Goal: Task Accomplishment & Management: Manage account settings

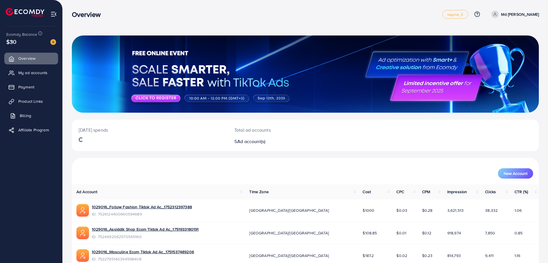
click at [27, 111] on link "Billing" at bounding box center [31, 115] width 54 height 11
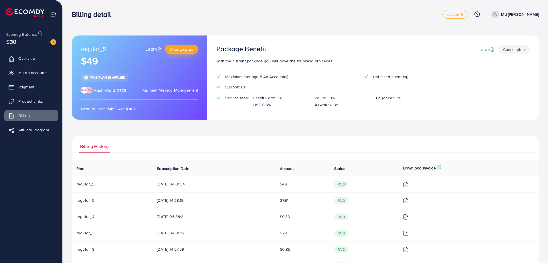
click at [178, 52] on span "Change plan" at bounding box center [181, 49] width 23 height 6
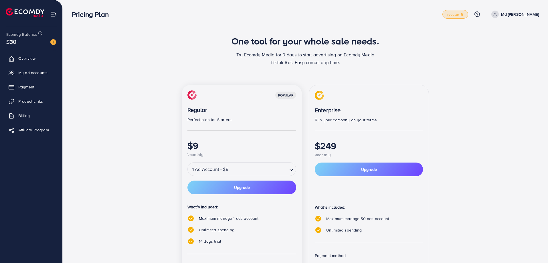
click at [460, 17] on link "regular_5" at bounding box center [455, 14] width 26 height 9
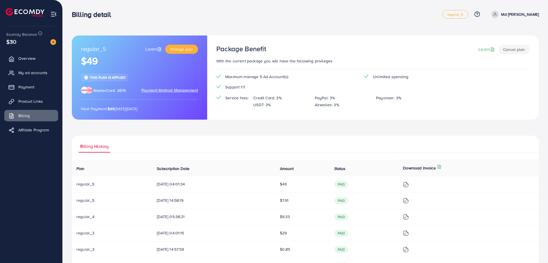
click at [516, 52] on button "Cancel plan" at bounding box center [513, 50] width 31 height 10
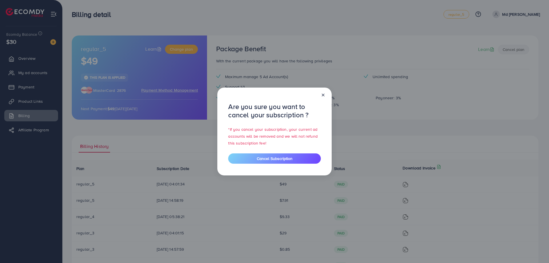
click at [323, 95] on line at bounding box center [323, 95] width 2 height 2
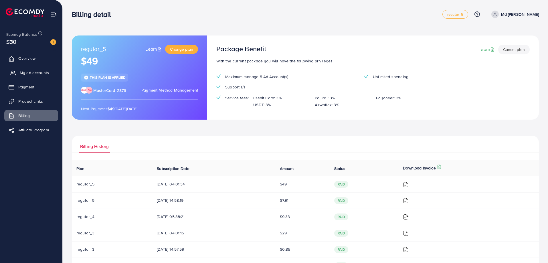
click at [32, 76] on link "My ad accounts" at bounding box center [31, 72] width 54 height 11
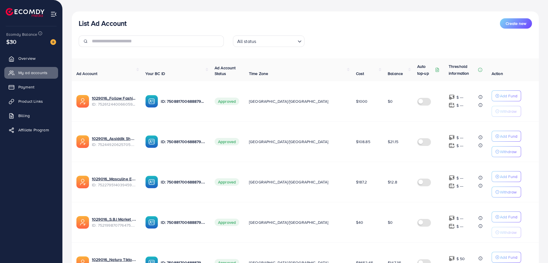
scroll to position [29, 0]
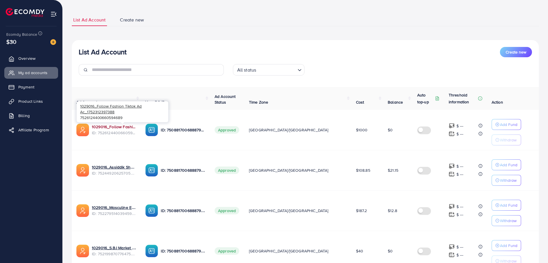
click at [129, 128] on link "1029016_Follow Fashion Tiktok Ad Ac_1752312397388" at bounding box center [114, 127] width 44 height 6
click at [24, 117] on span "Billing" at bounding box center [25, 116] width 11 height 6
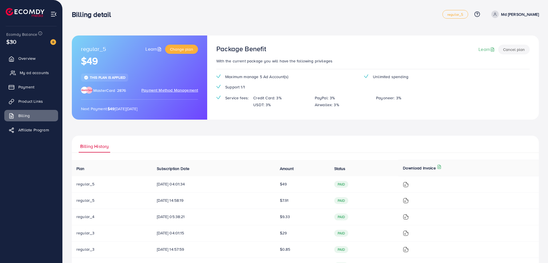
click at [18, 69] on link "My ad accounts" at bounding box center [31, 72] width 54 height 11
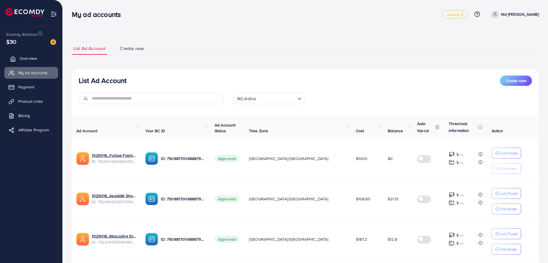
click at [44, 57] on link "Overview" at bounding box center [31, 58] width 54 height 11
